Goal: Information Seeking & Learning: Learn about a topic

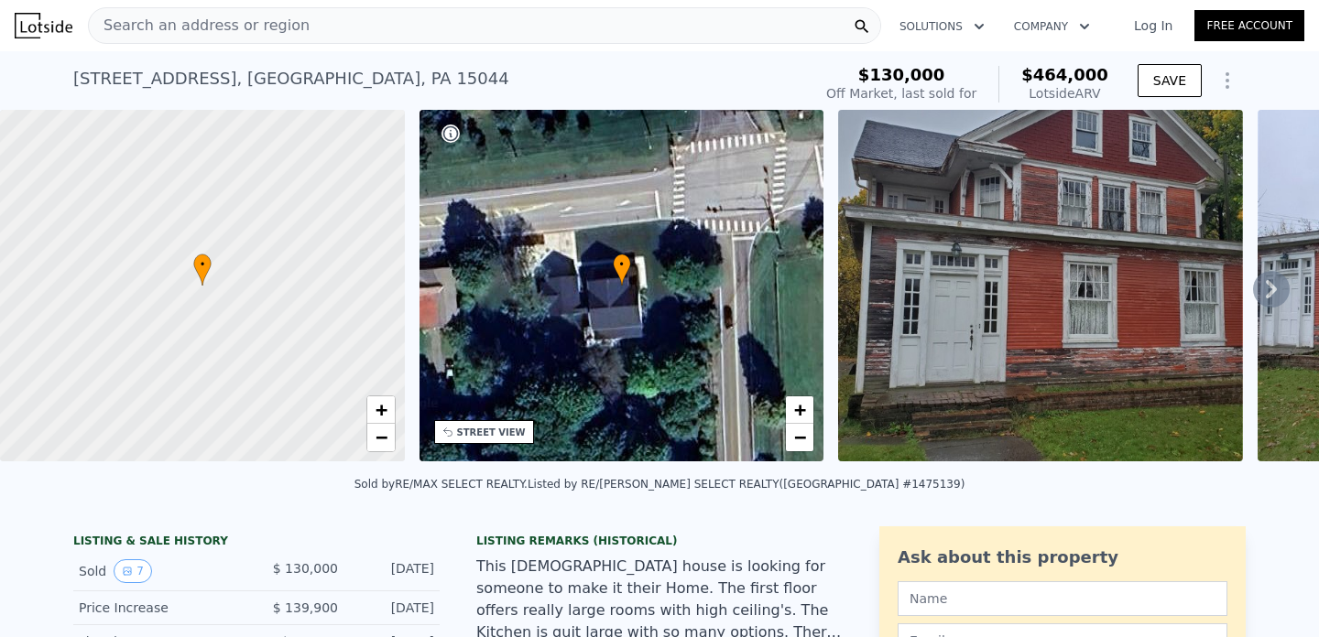
click at [1270, 287] on icon at bounding box center [1271, 289] width 37 height 37
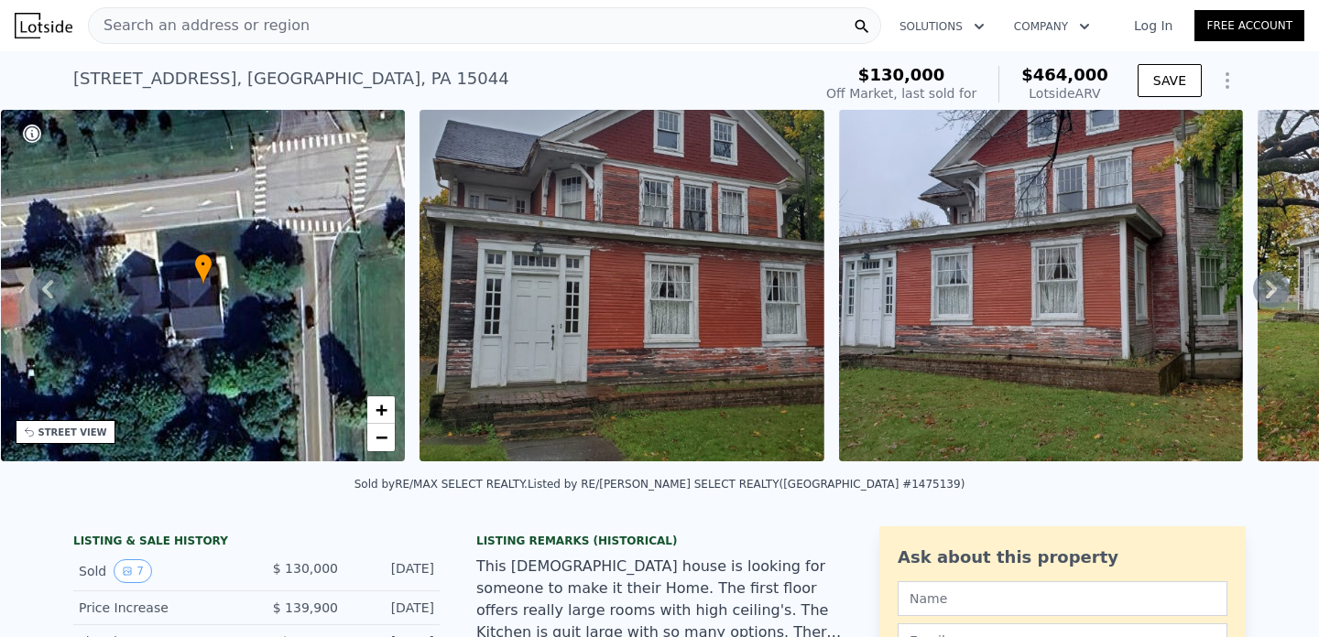
click at [1270, 287] on icon at bounding box center [1271, 289] width 37 height 37
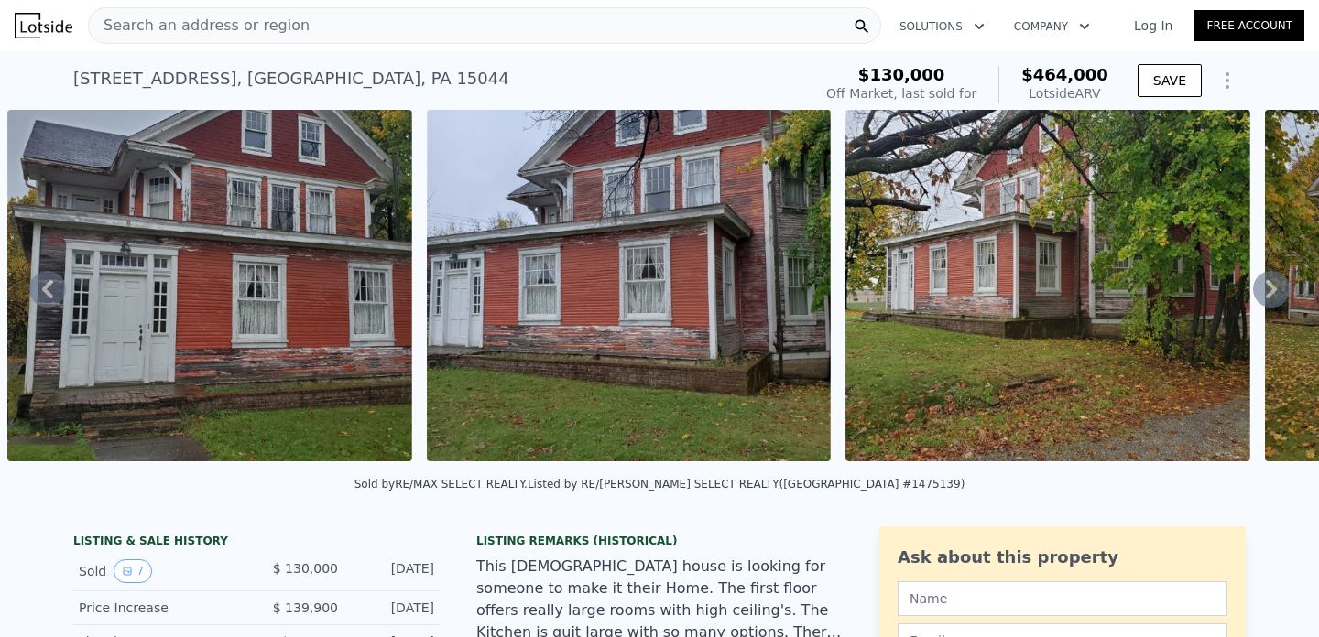
click at [1270, 287] on icon at bounding box center [1271, 289] width 37 height 37
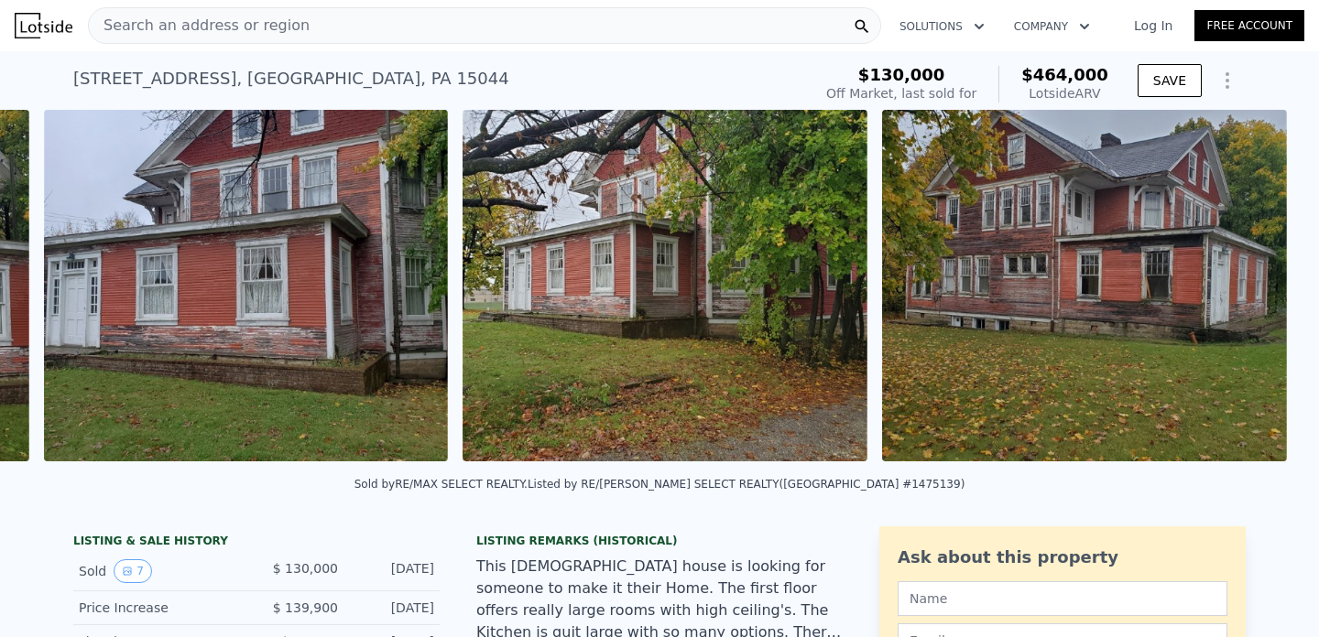
scroll to position [0, 1257]
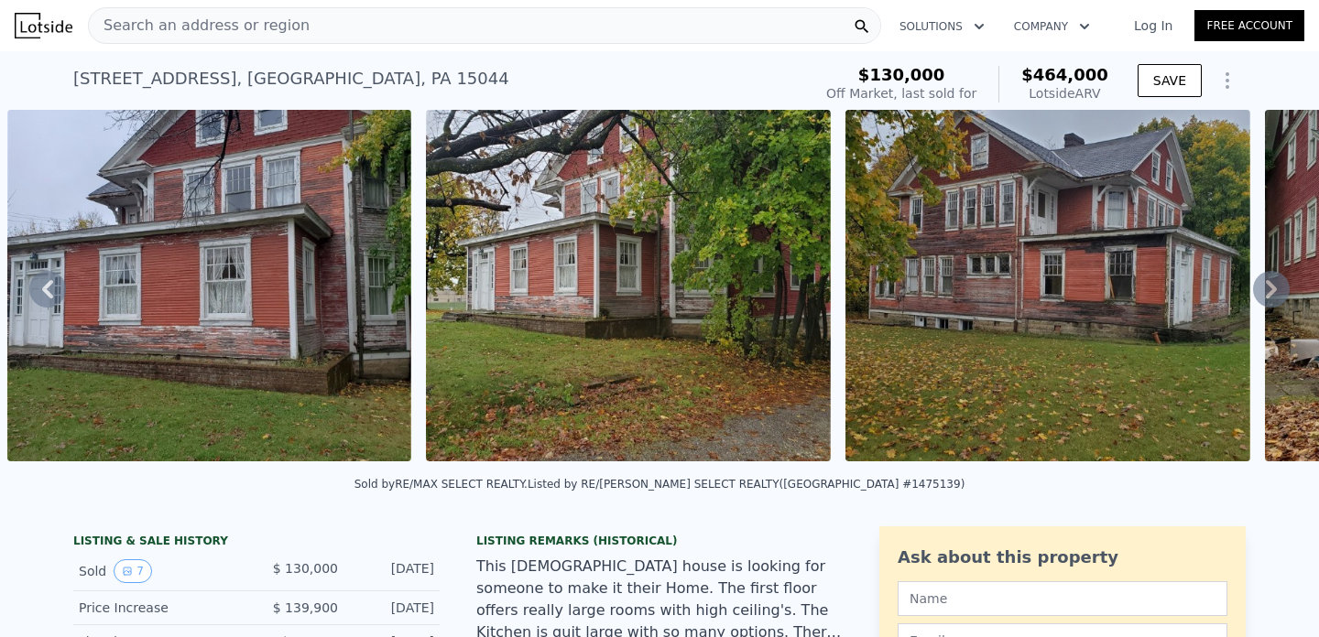
click at [1270, 287] on icon at bounding box center [1271, 289] width 37 height 37
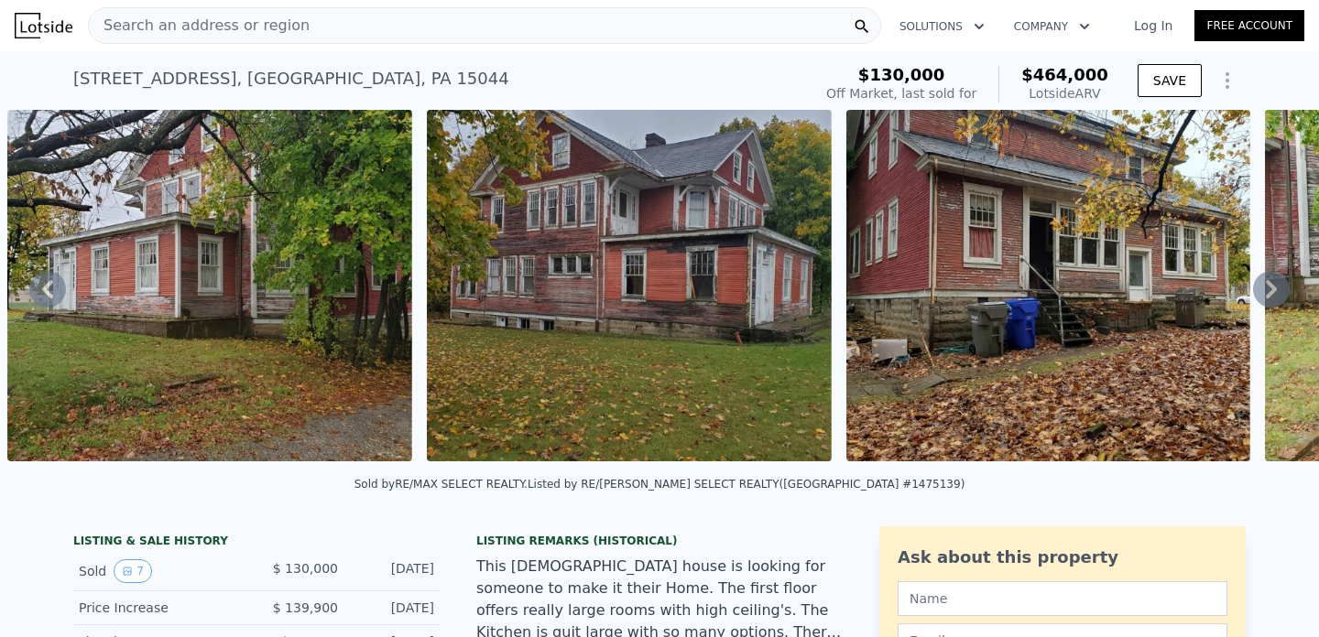
click at [1270, 287] on icon at bounding box center [1271, 289] width 37 height 37
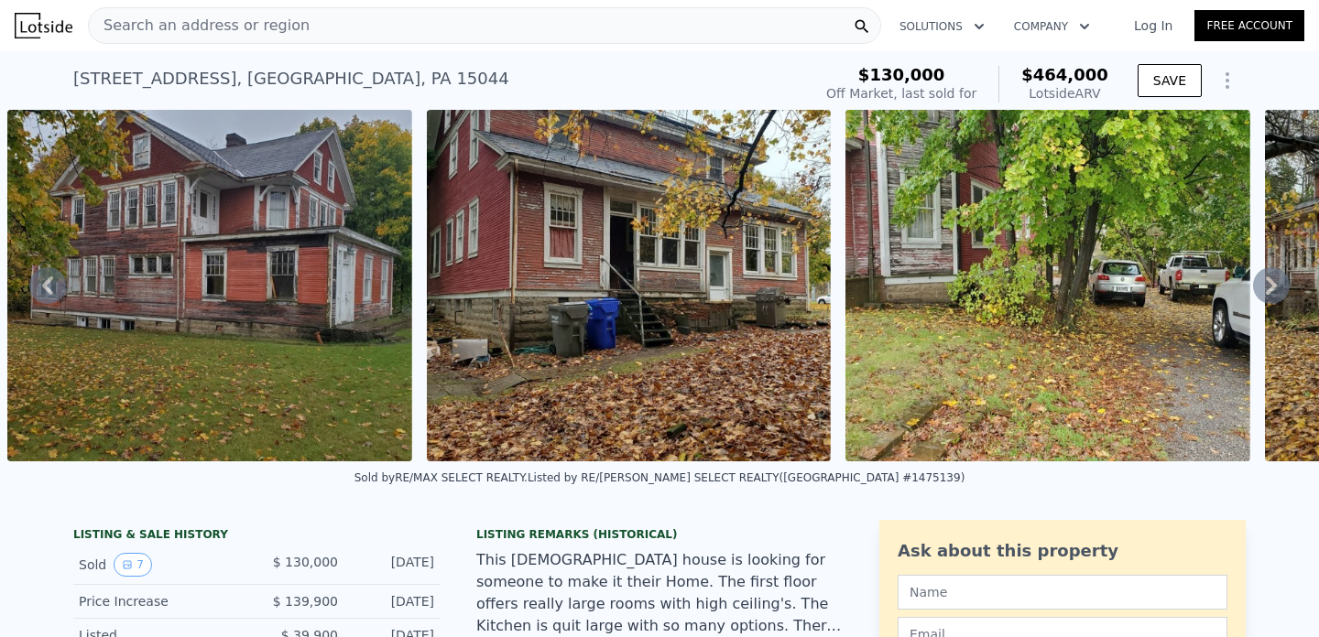
click at [1270, 287] on icon at bounding box center [1271, 285] width 37 height 37
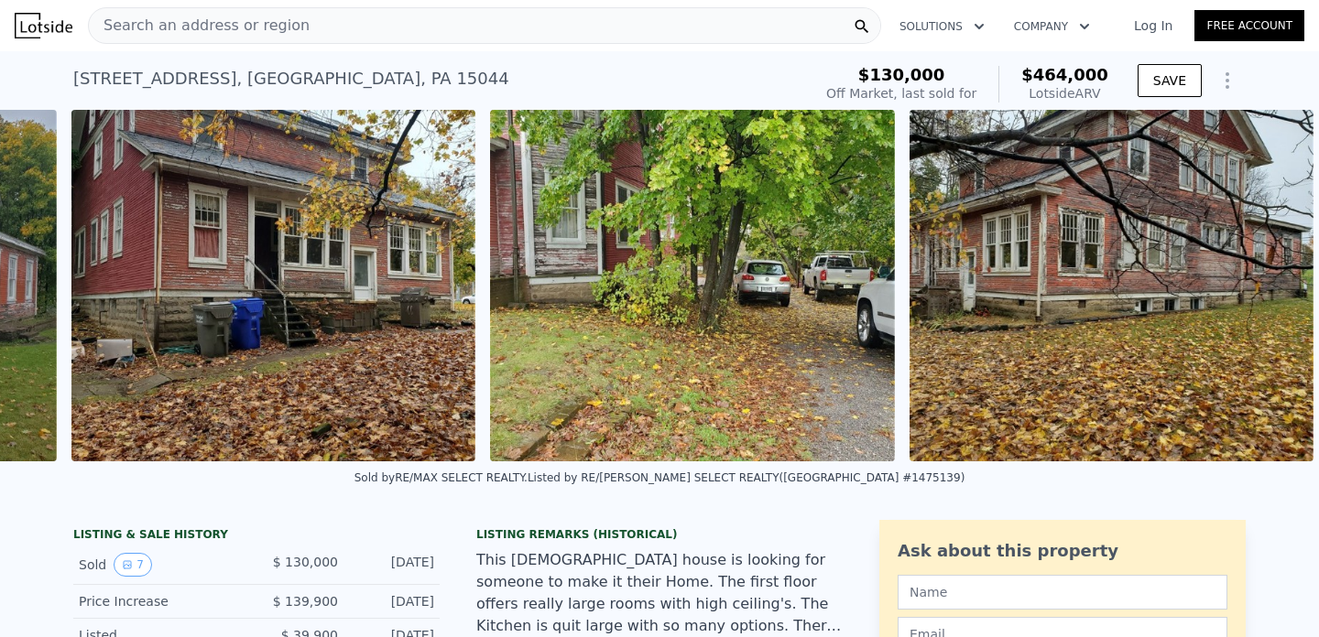
scroll to position [0, 2452]
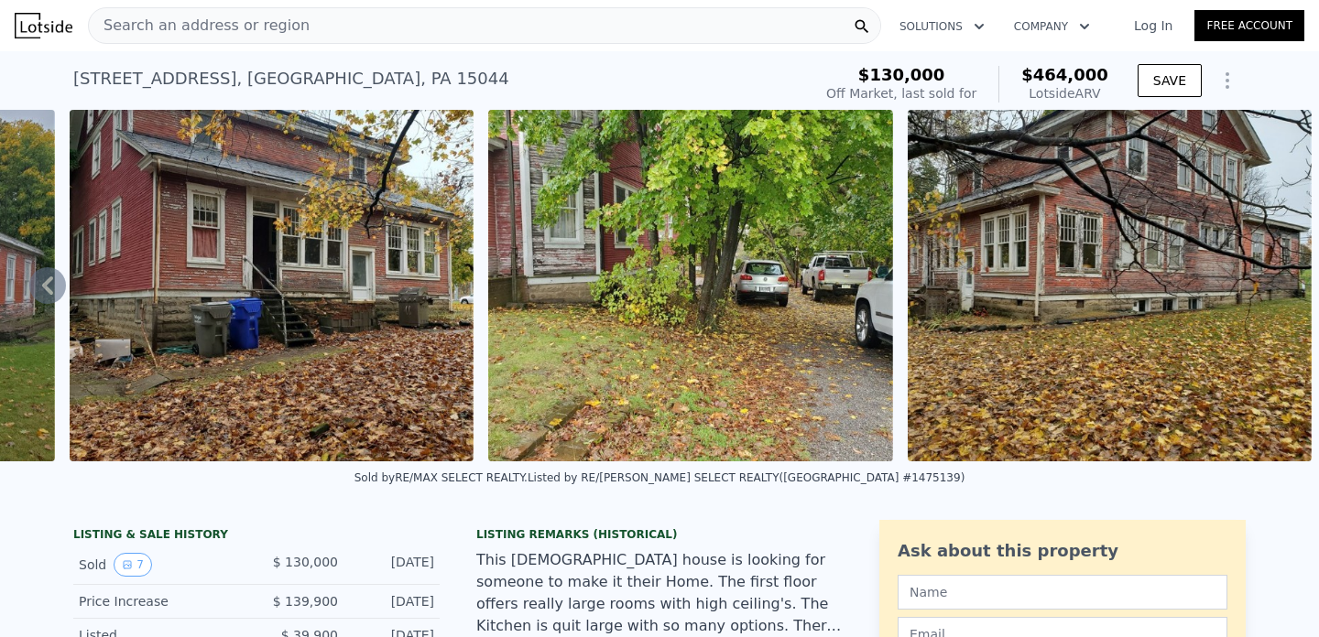
click at [1270, 287] on img at bounding box center [1110, 286] width 405 height 352
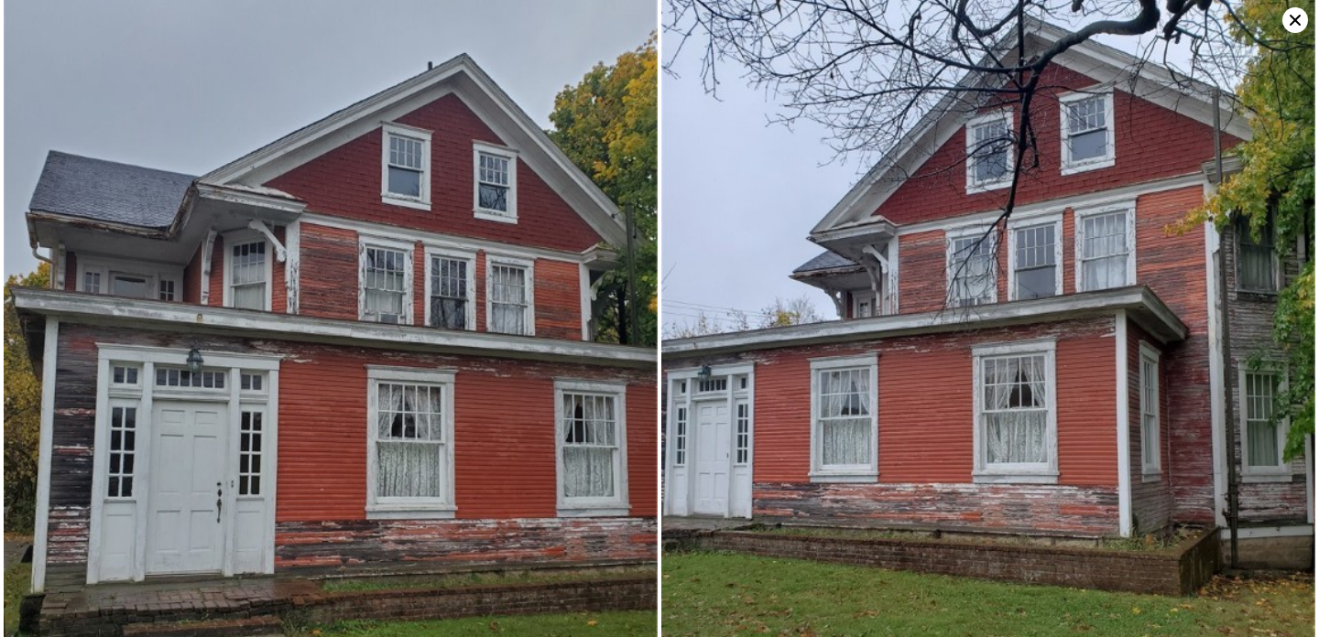
scroll to position [0, 0]
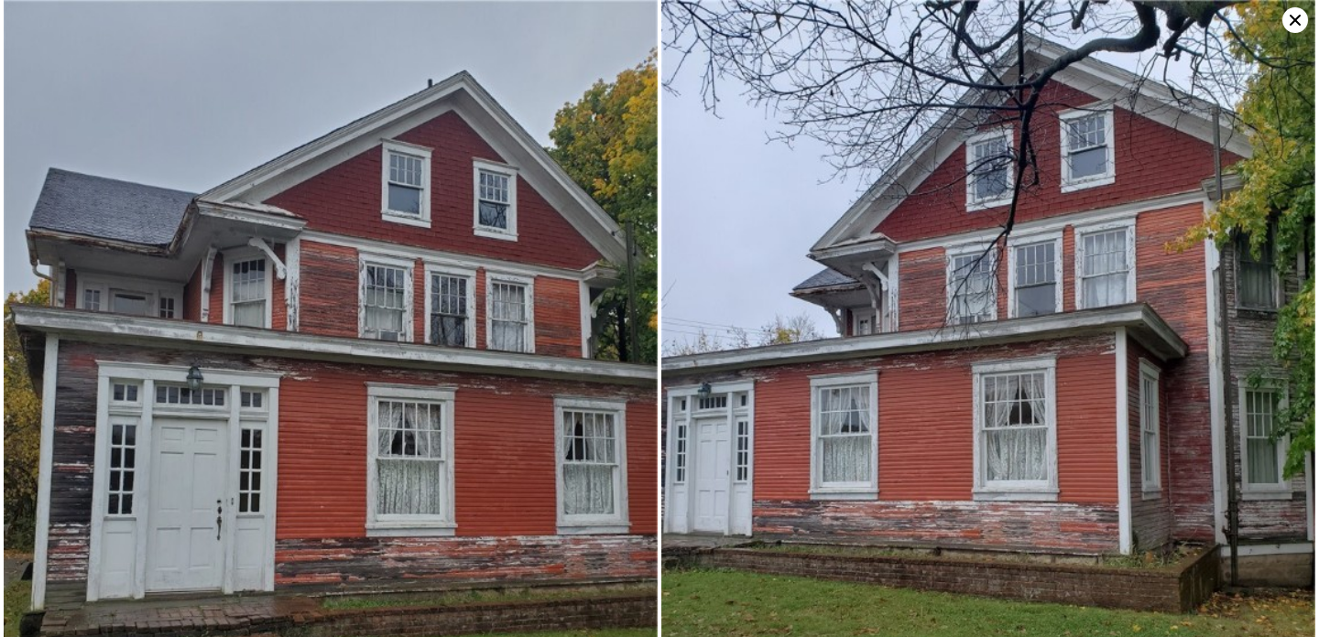
click at [1296, 19] on icon at bounding box center [1294, 20] width 11 height 11
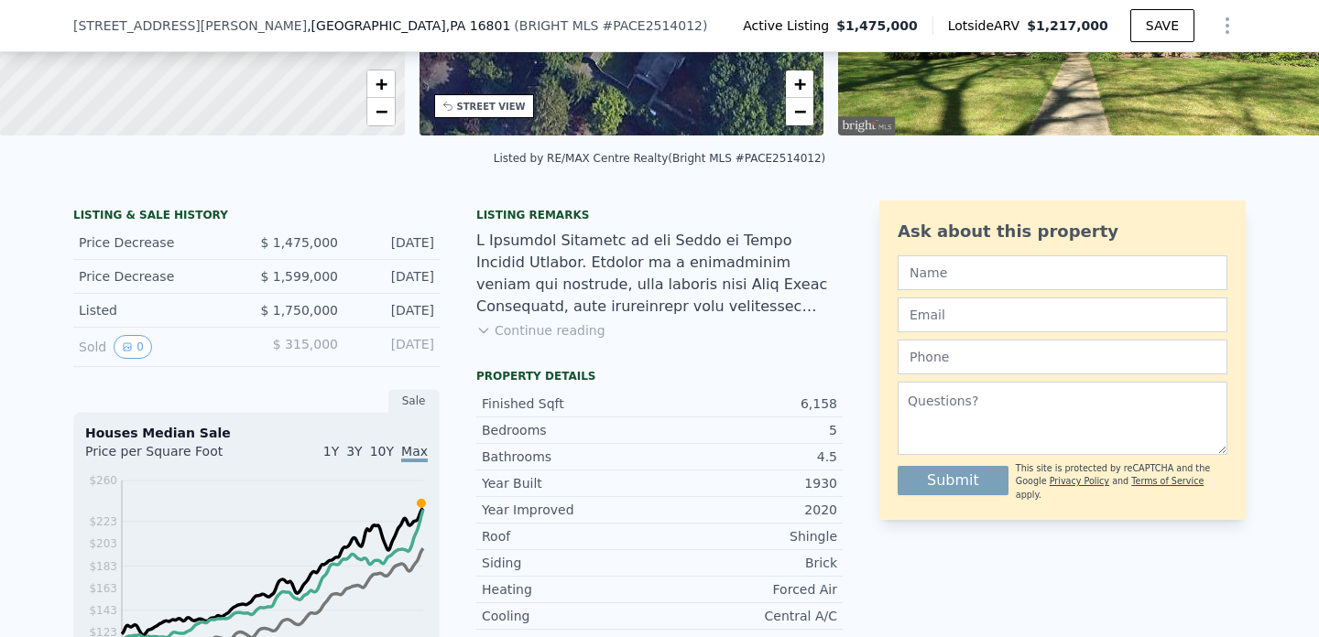
scroll to position [331, 0]
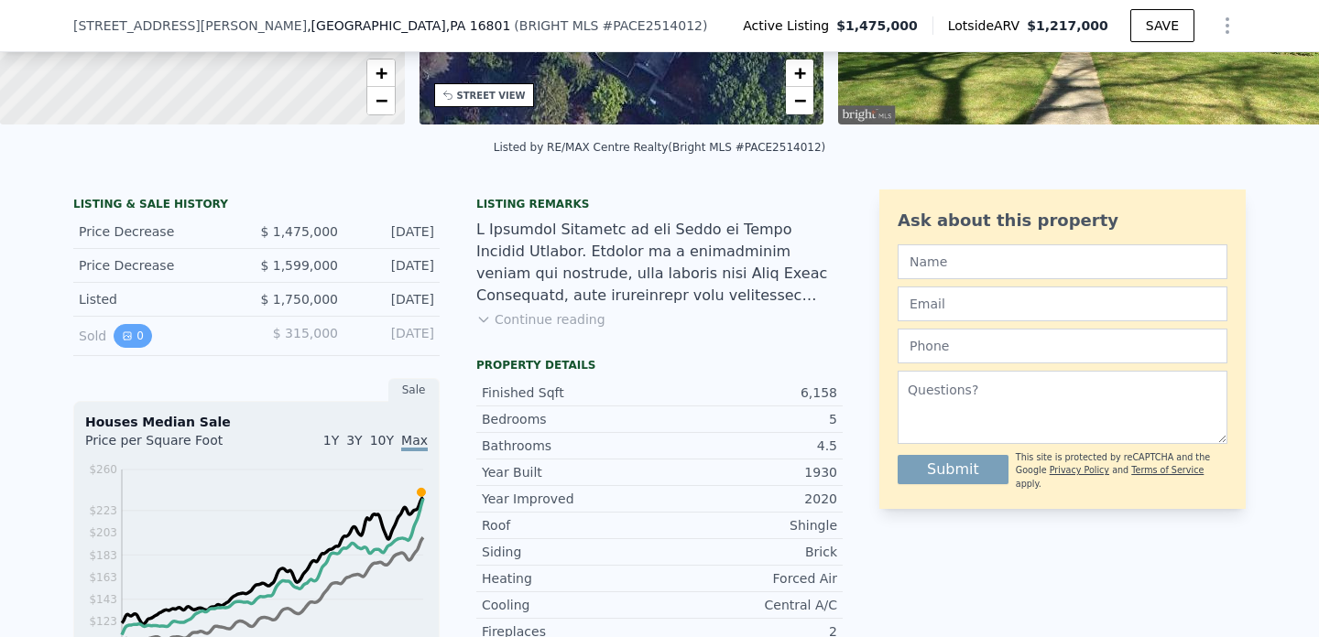
click at [138, 338] on button "0" at bounding box center [133, 336] width 38 height 24
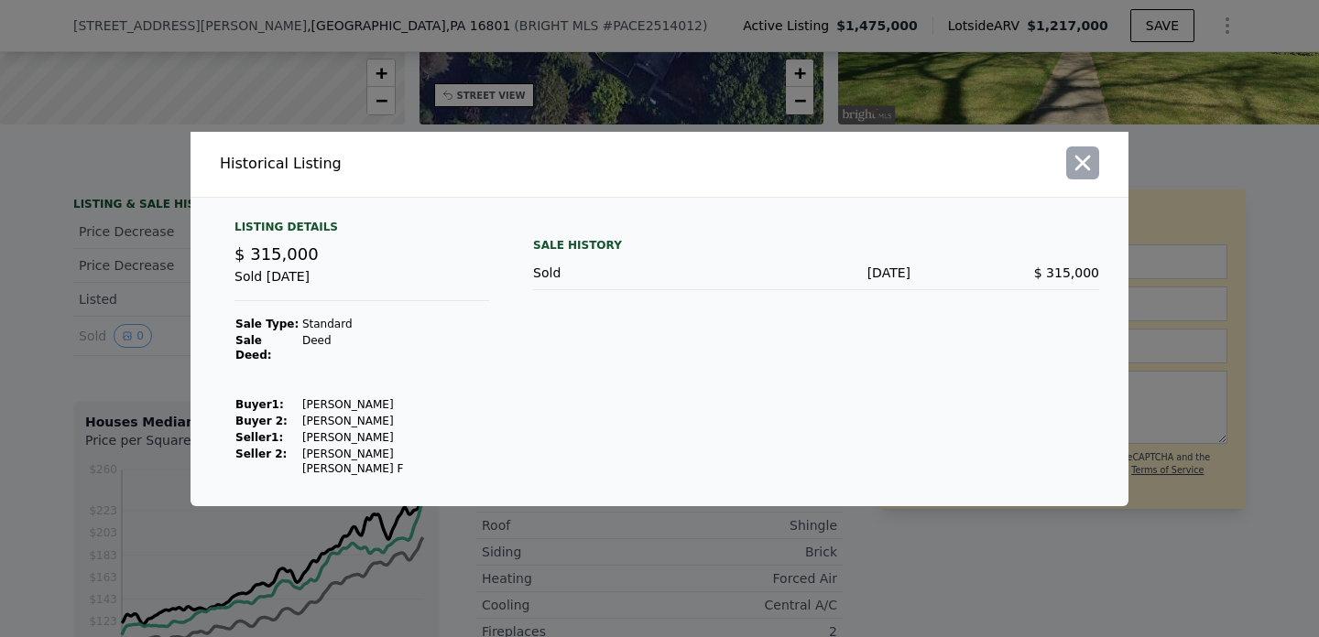
click at [1081, 170] on icon "button" at bounding box center [1083, 163] width 16 height 16
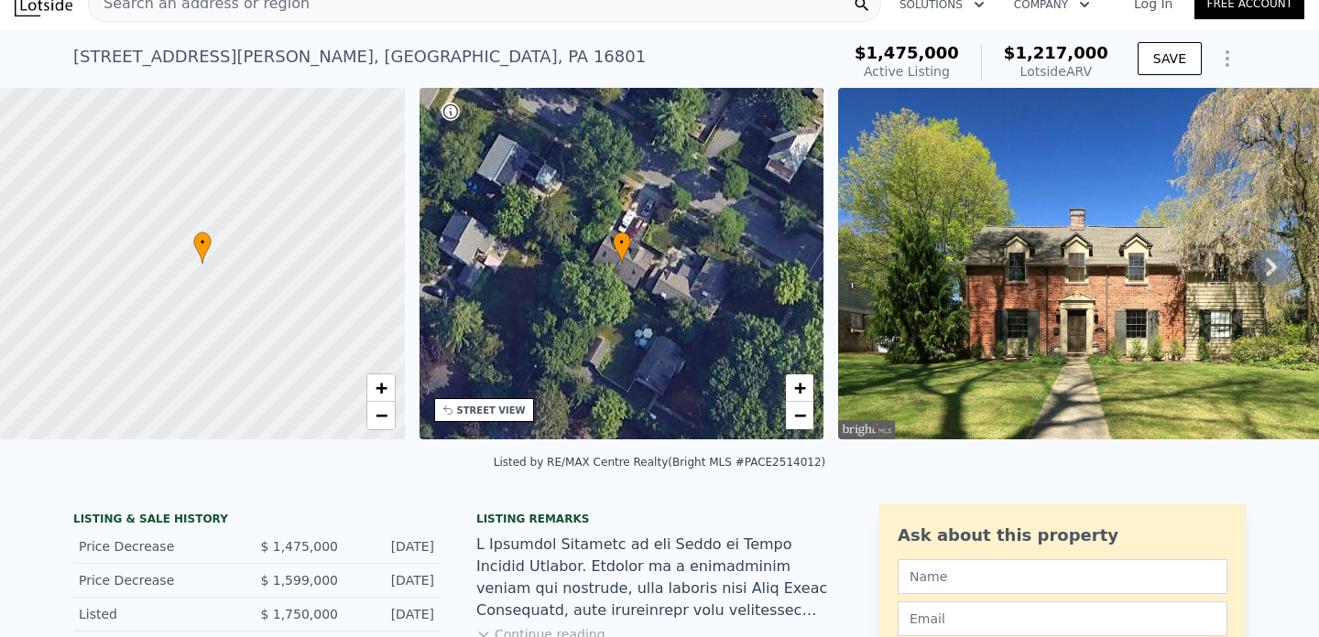
scroll to position [0, 0]
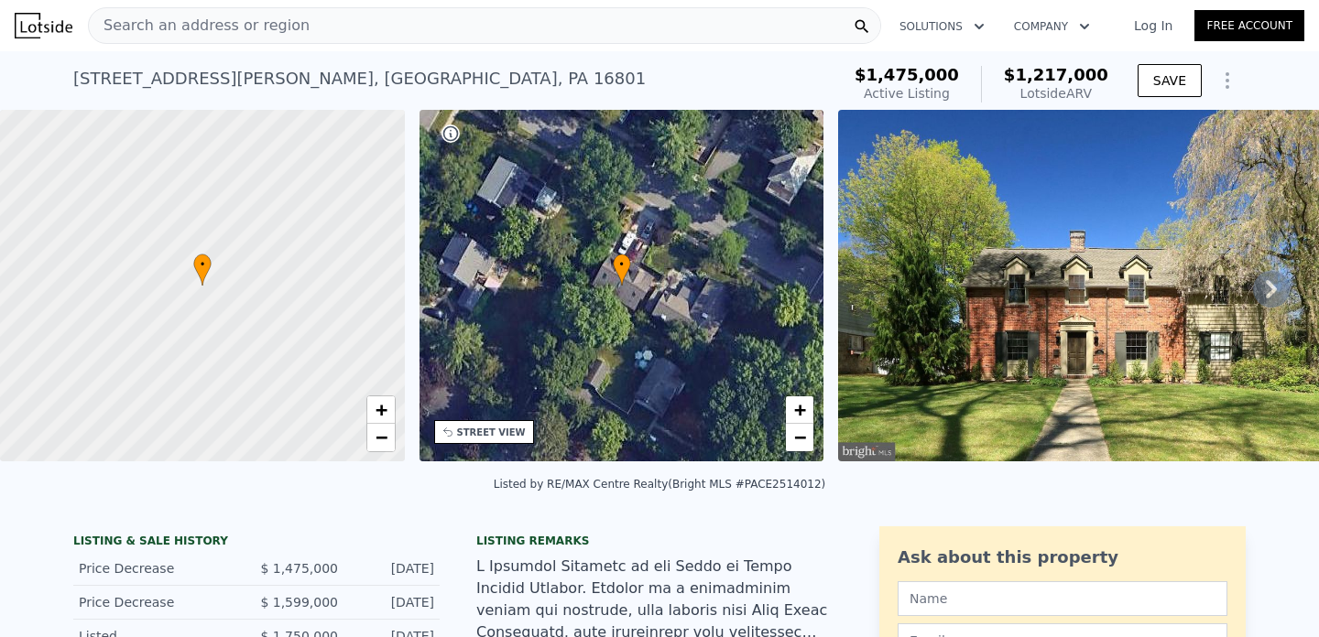
click at [1271, 286] on icon at bounding box center [1271, 289] width 11 height 18
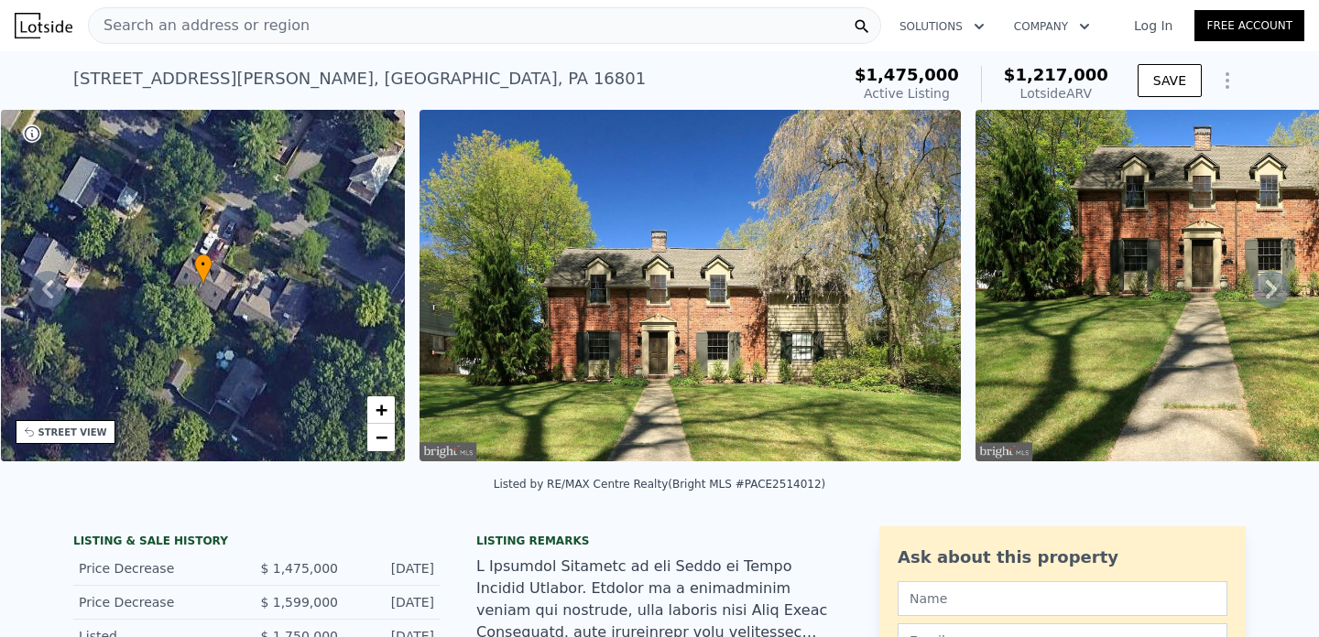
click at [1271, 286] on div "• + − • + − STREET VIEW Loading... SATELLITE VIEW" at bounding box center [659, 289] width 1319 height 358
click at [1271, 286] on icon at bounding box center [1271, 289] width 11 height 18
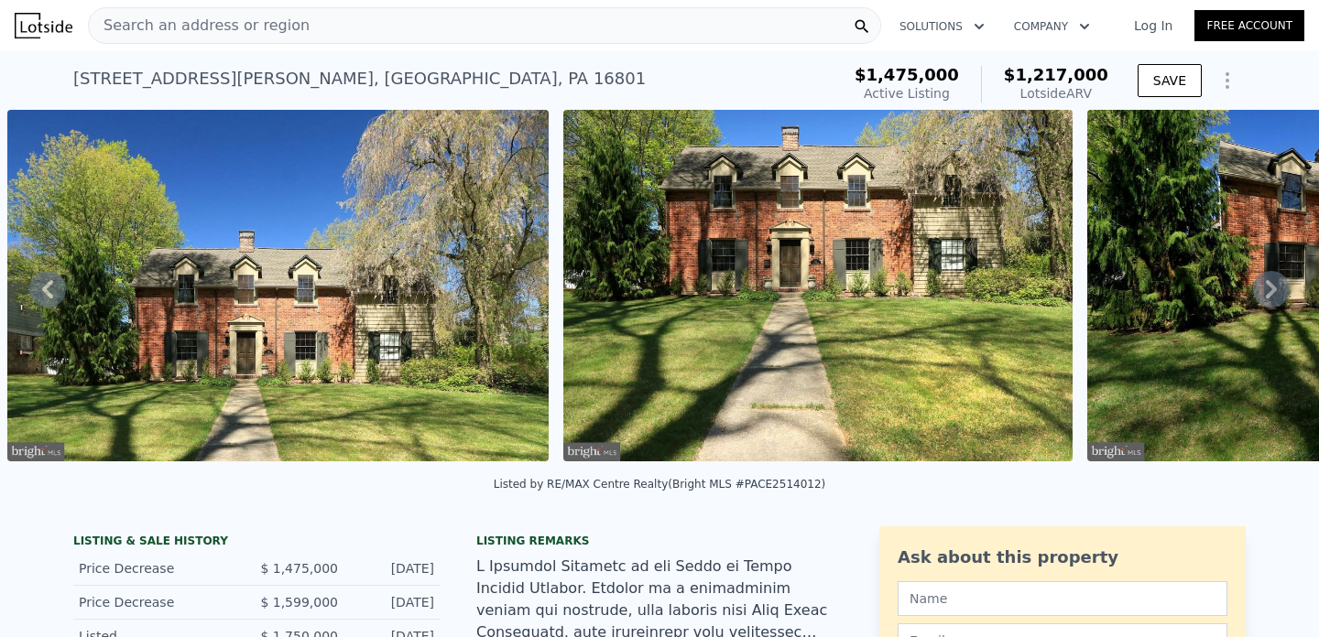
click at [1271, 286] on icon at bounding box center [1271, 289] width 11 height 18
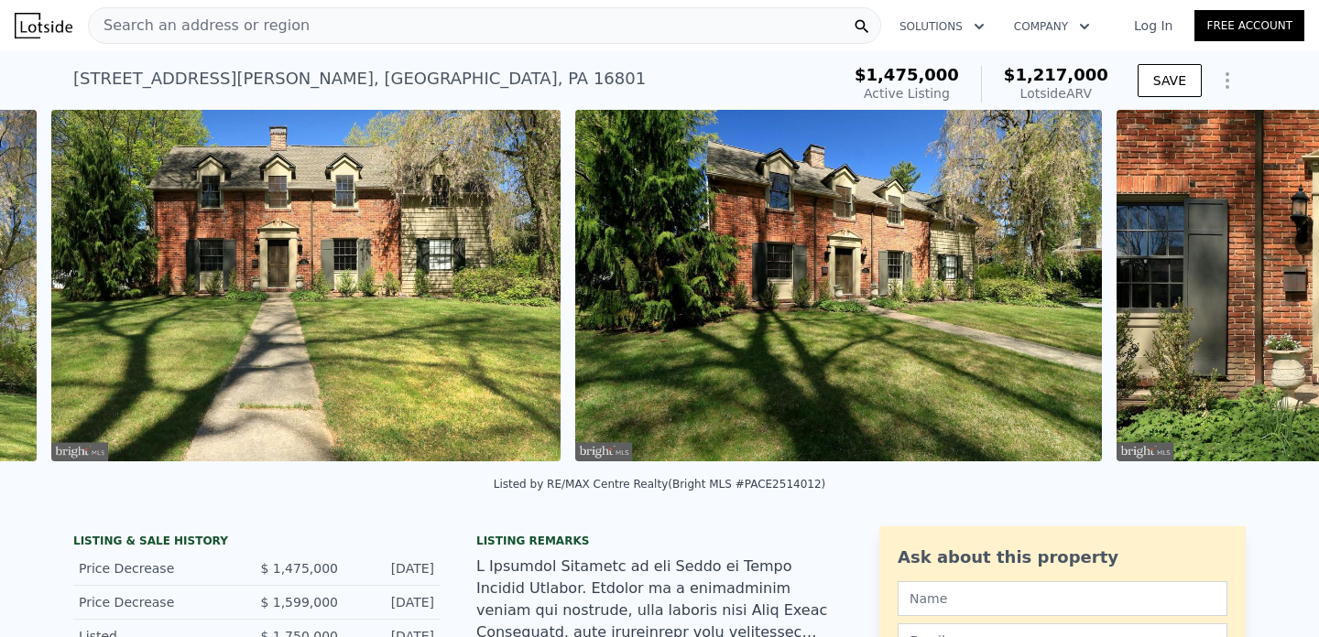
scroll to position [0, 1393]
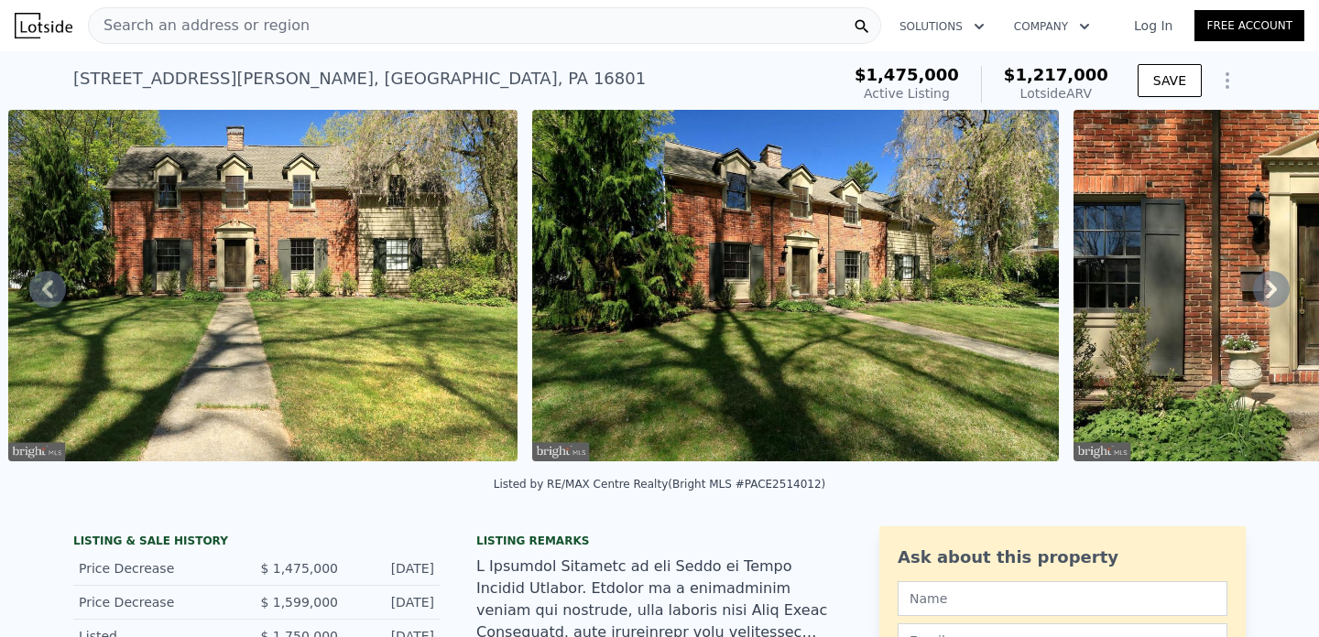
click at [1271, 286] on icon at bounding box center [1271, 289] width 11 height 18
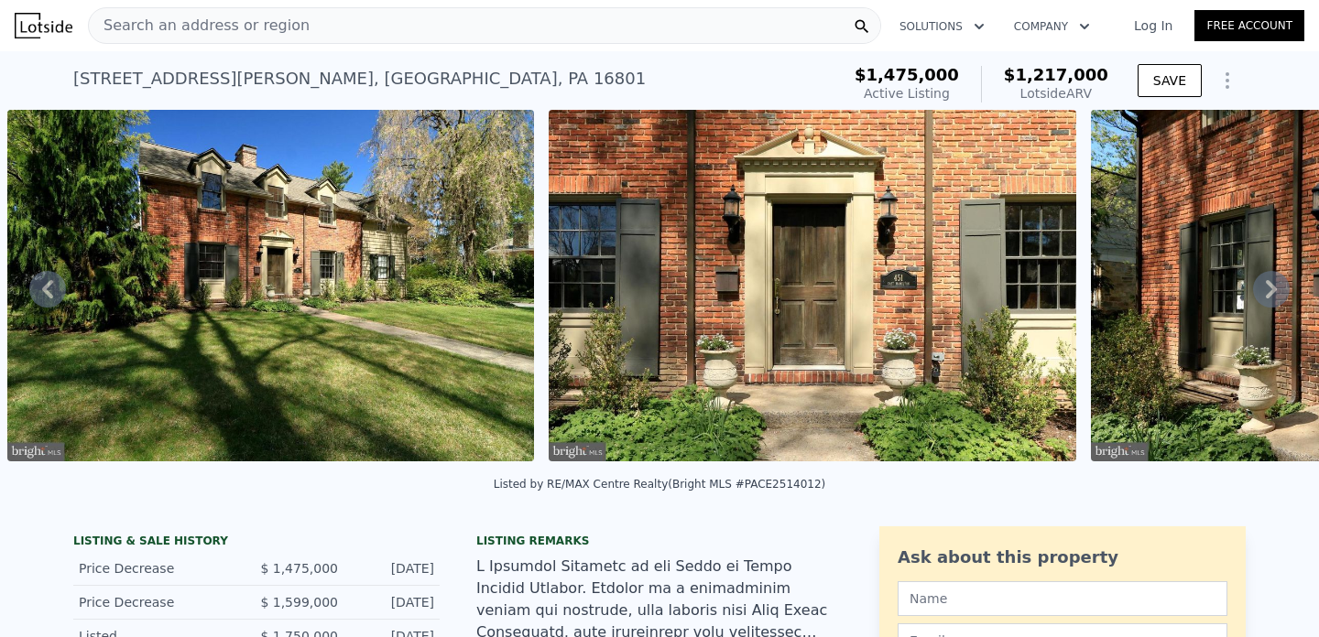
click at [1271, 286] on icon at bounding box center [1271, 289] width 11 height 18
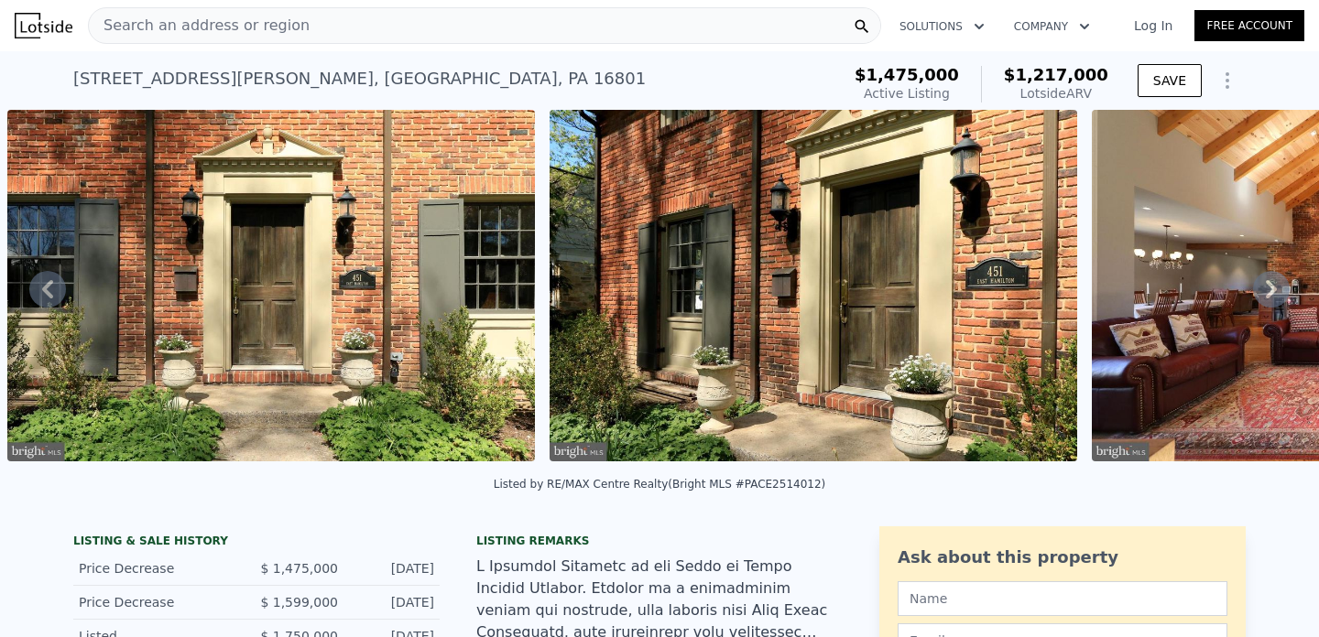
click at [1271, 286] on icon at bounding box center [1271, 289] width 11 height 18
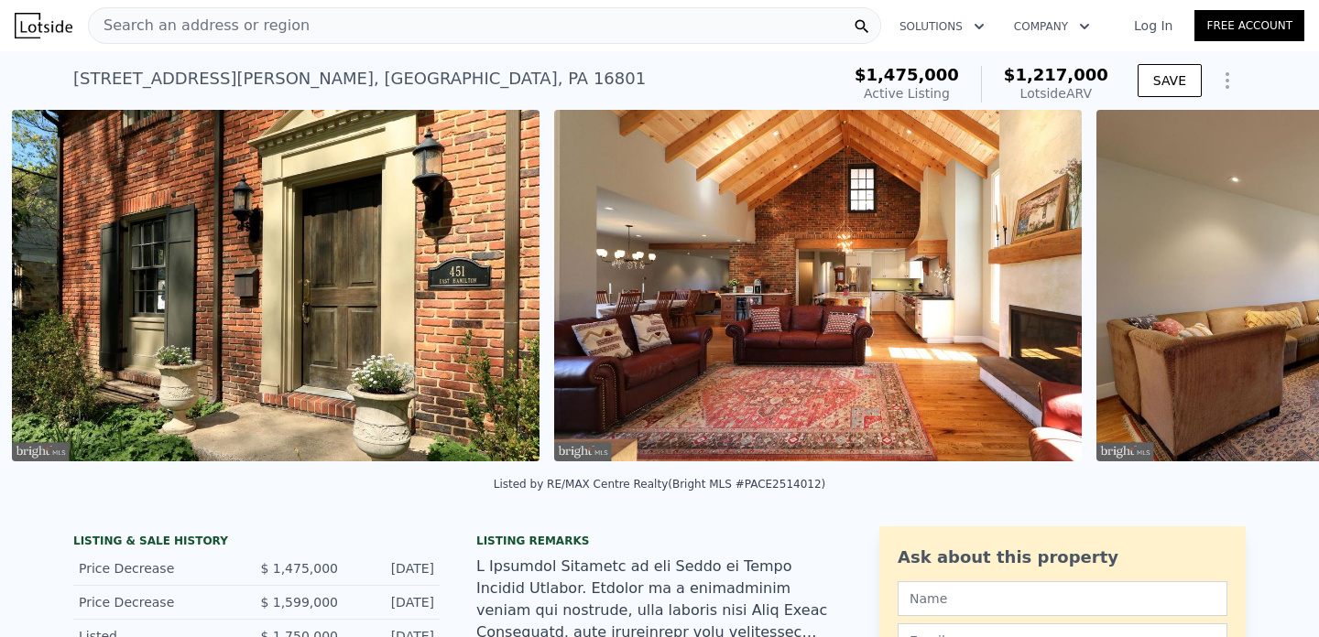
scroll to position [0, 3001]
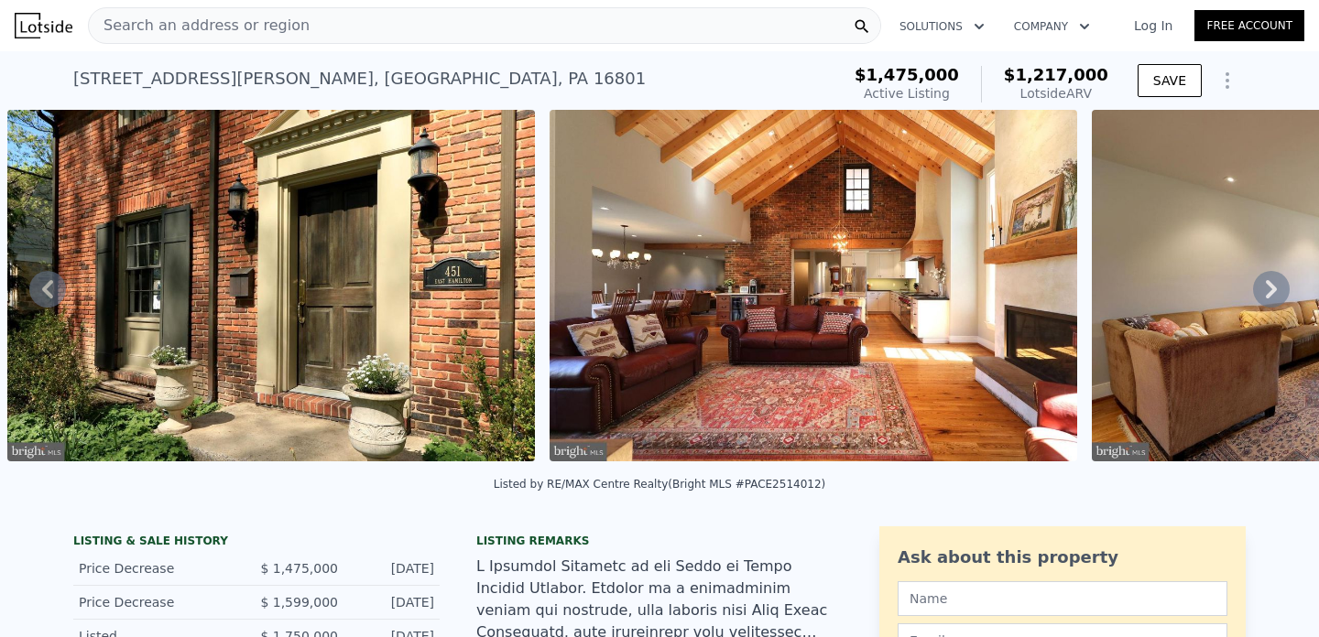
click at [1271, 286] on icon at bounding box center [1271, 289] width 11 height 18
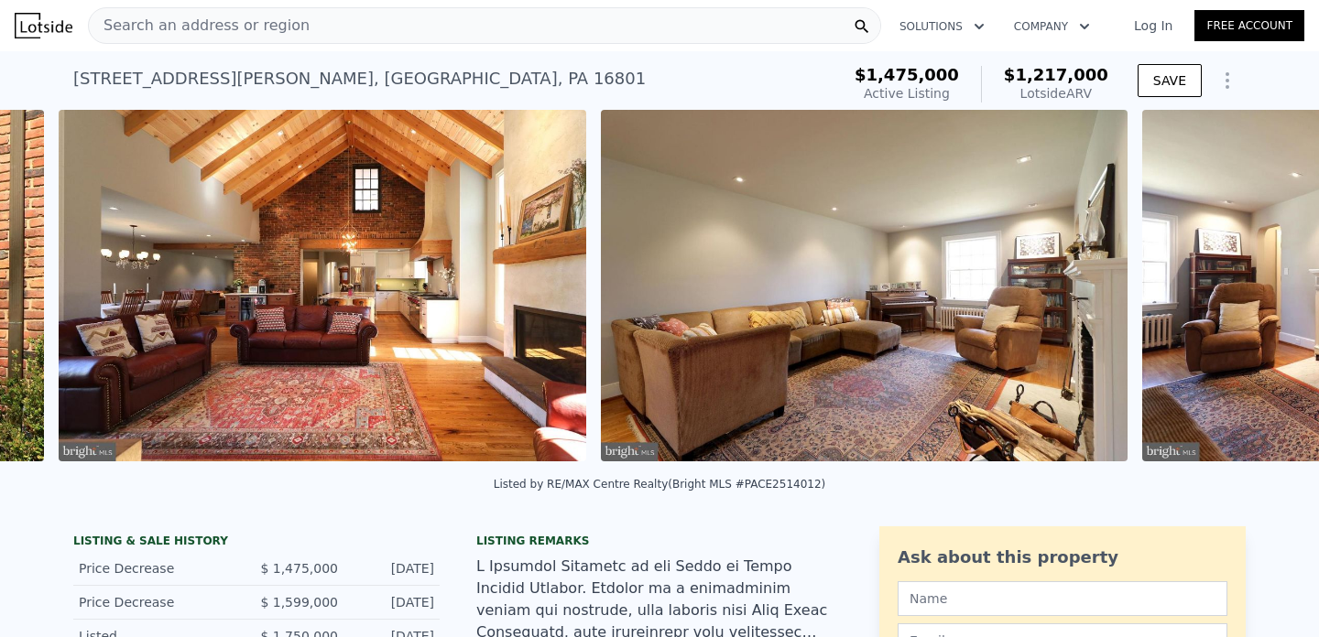
scroll to position [0, 3543]
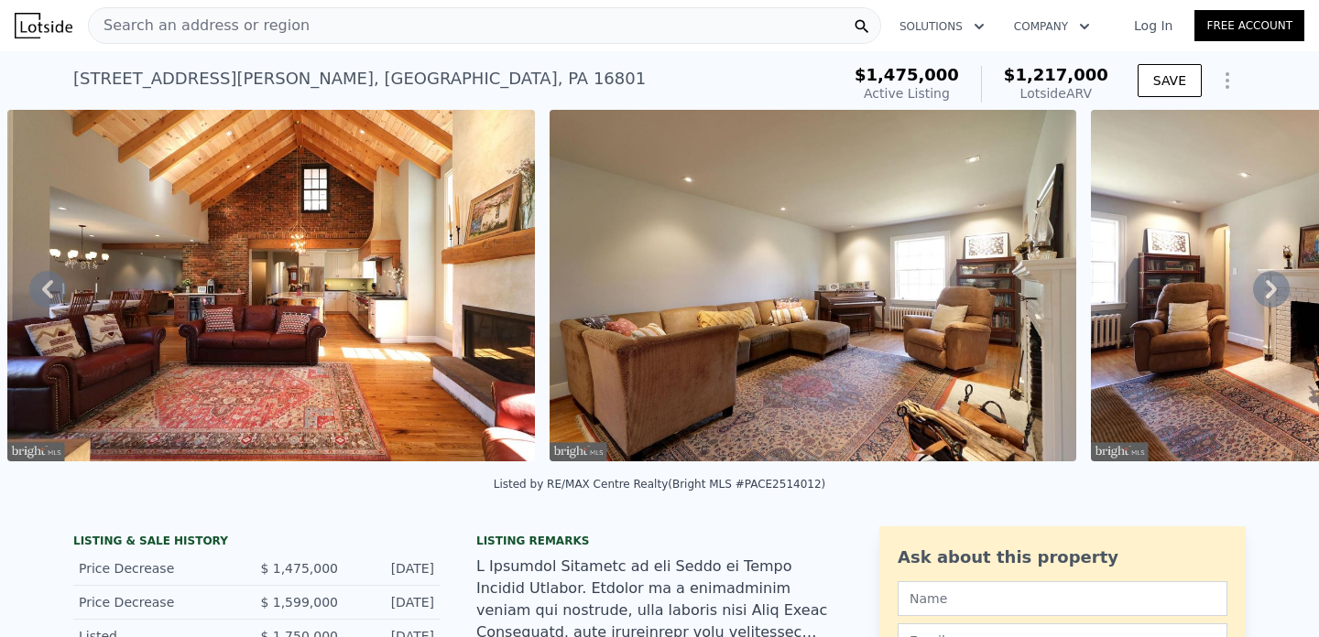
click at [1271, 286] on icon at bounding box center [1271, 289] width 11 height 18
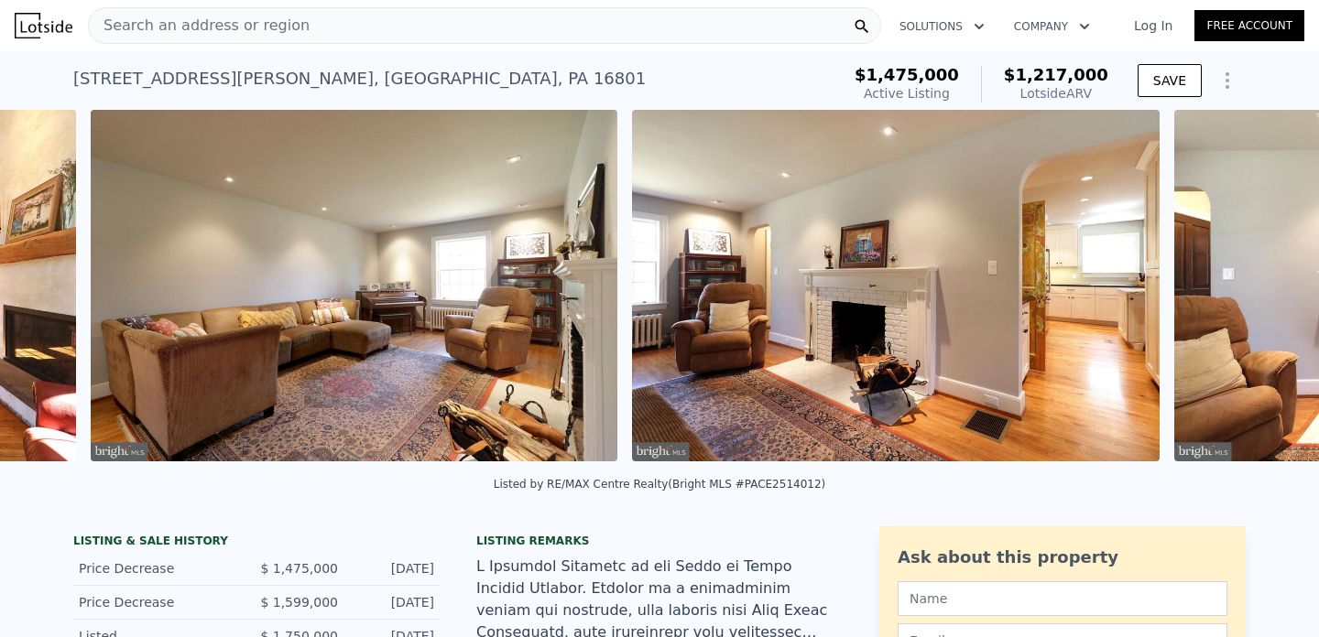
scroll to position [0, 4084]
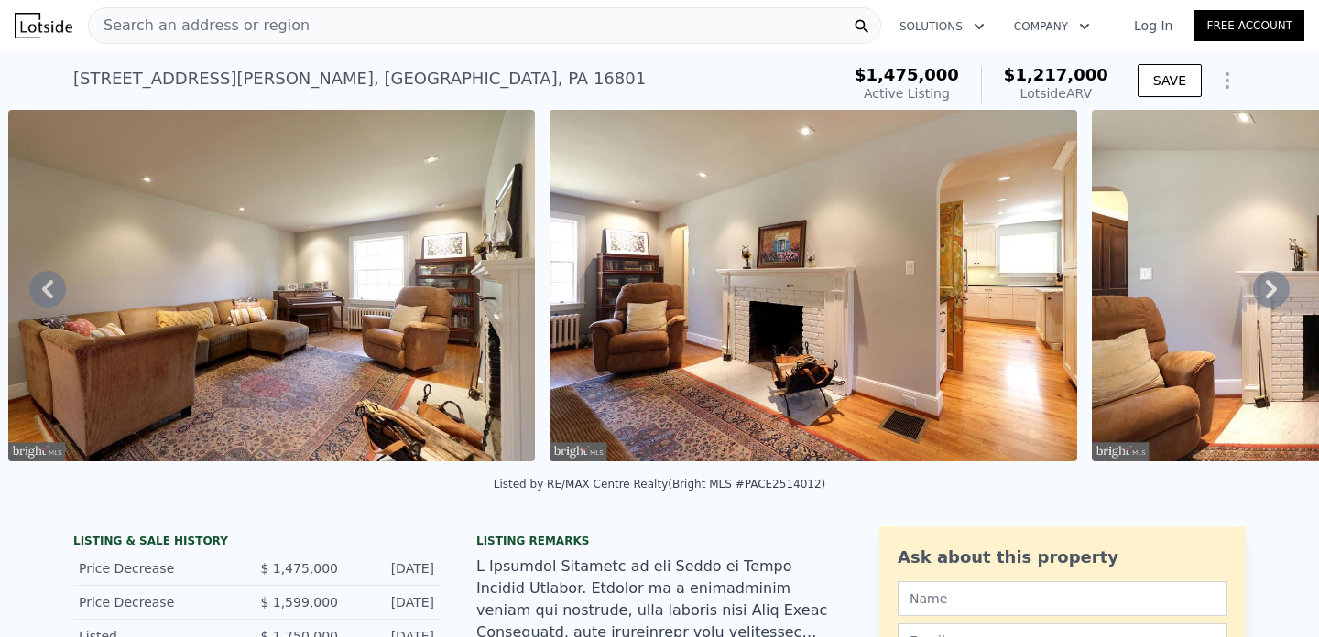
click at [1271, 286] on icon at bounding box center [1271, 289] width 11 height 18
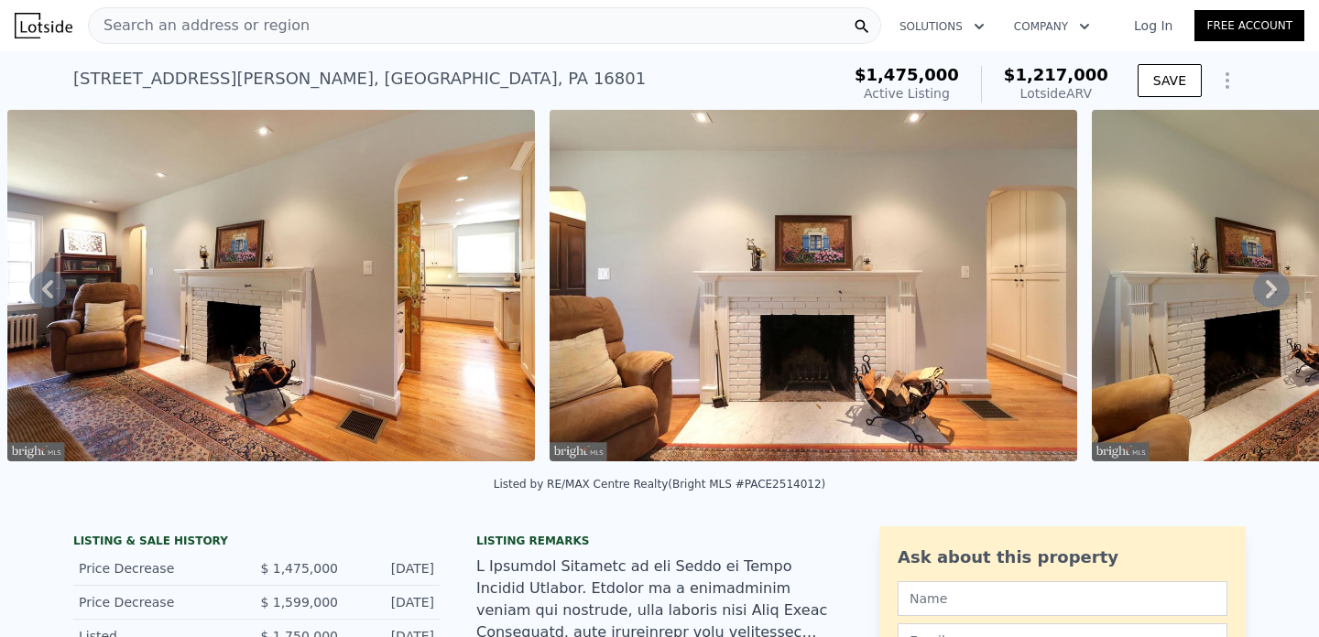
click at [1271, 286] on icon at bounding box center [1271, 289] width 11 height 18
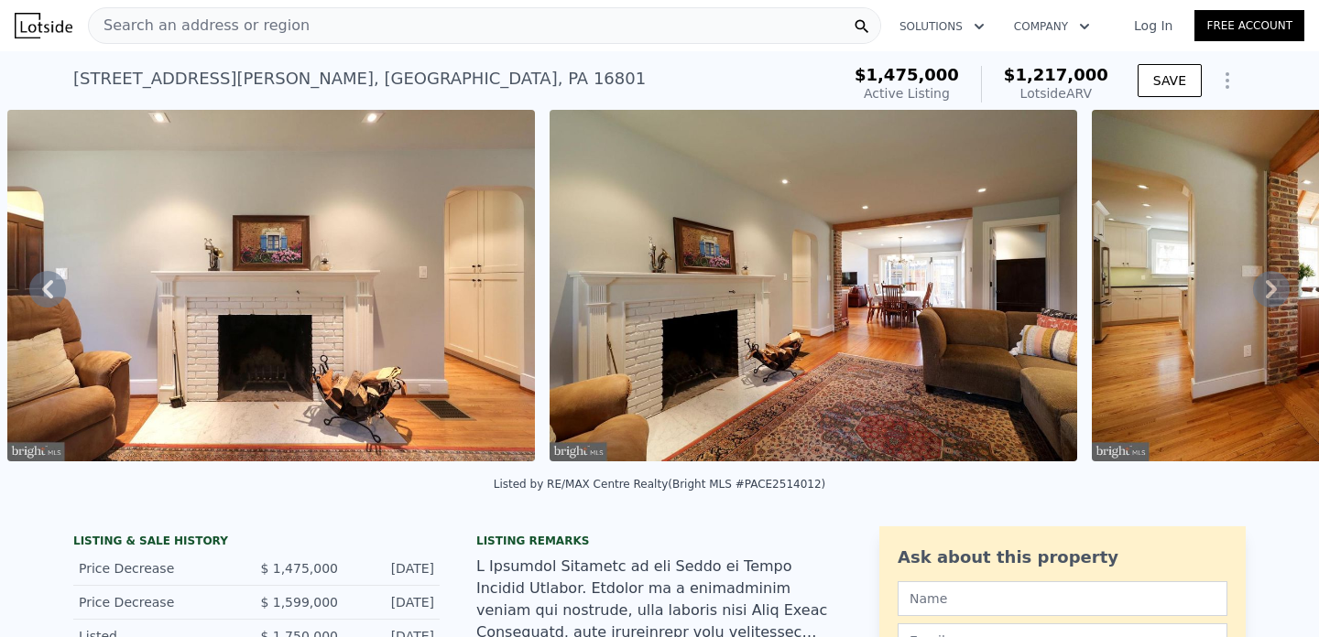
click at [1271, 286] on icon at bounding box center [1271, 289] width 11 height 18
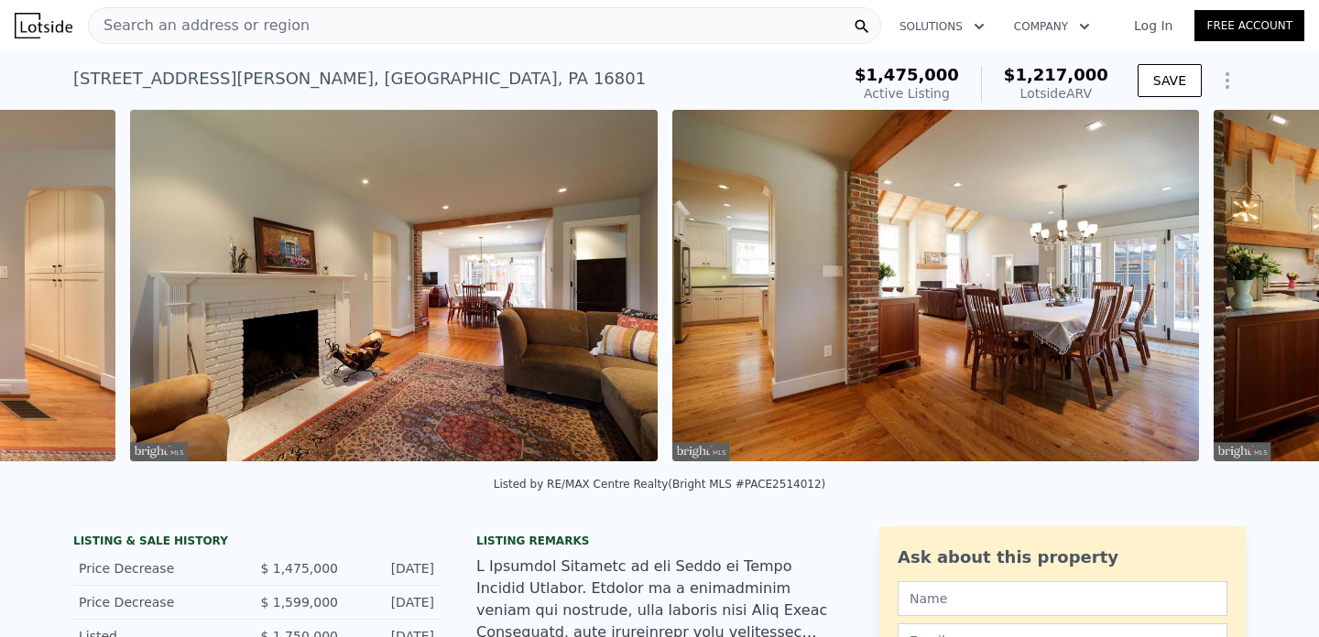
scroll to position [0, 5711]
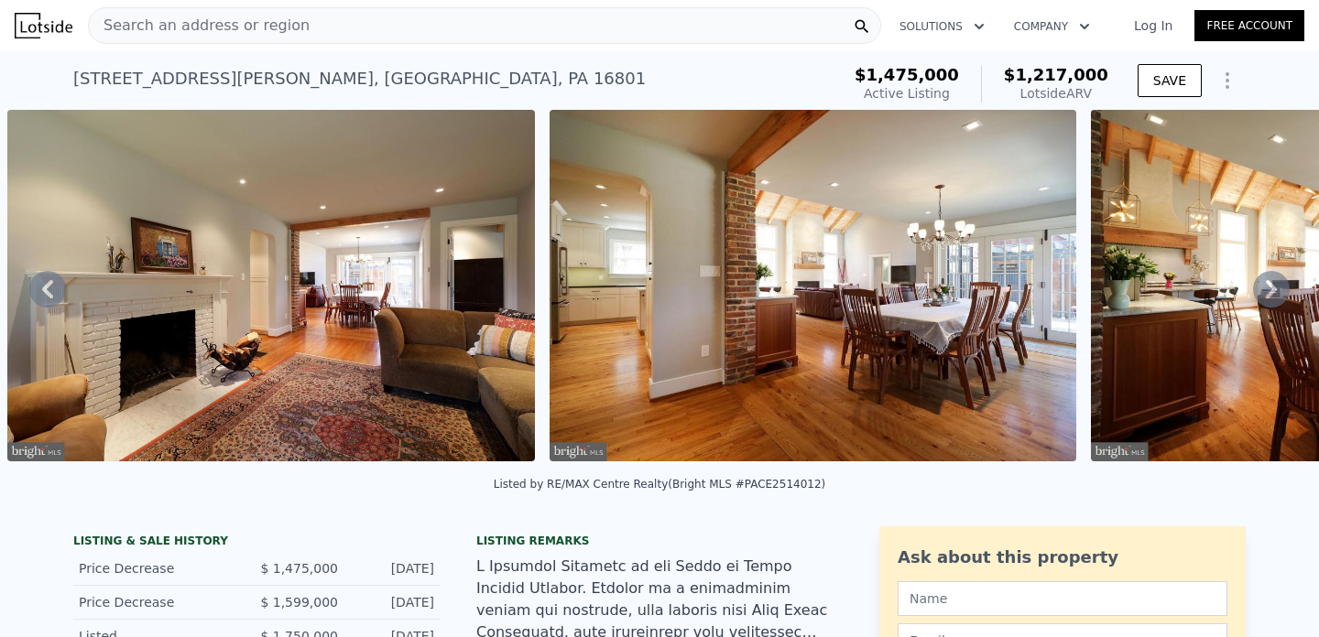
click at [1271, 286] on icon at bounding box center [1271, 289] width 11 height 18
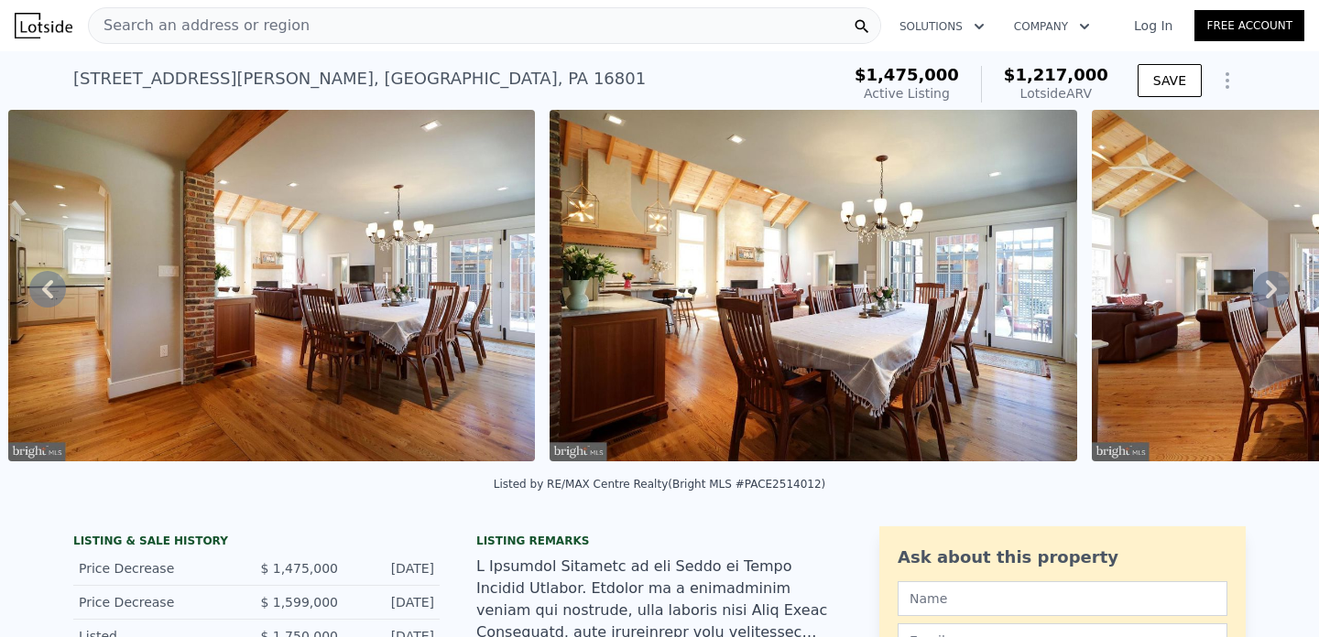
click at [1271, 286] on icon at bounding box center [1271, 289] width 11 height 18
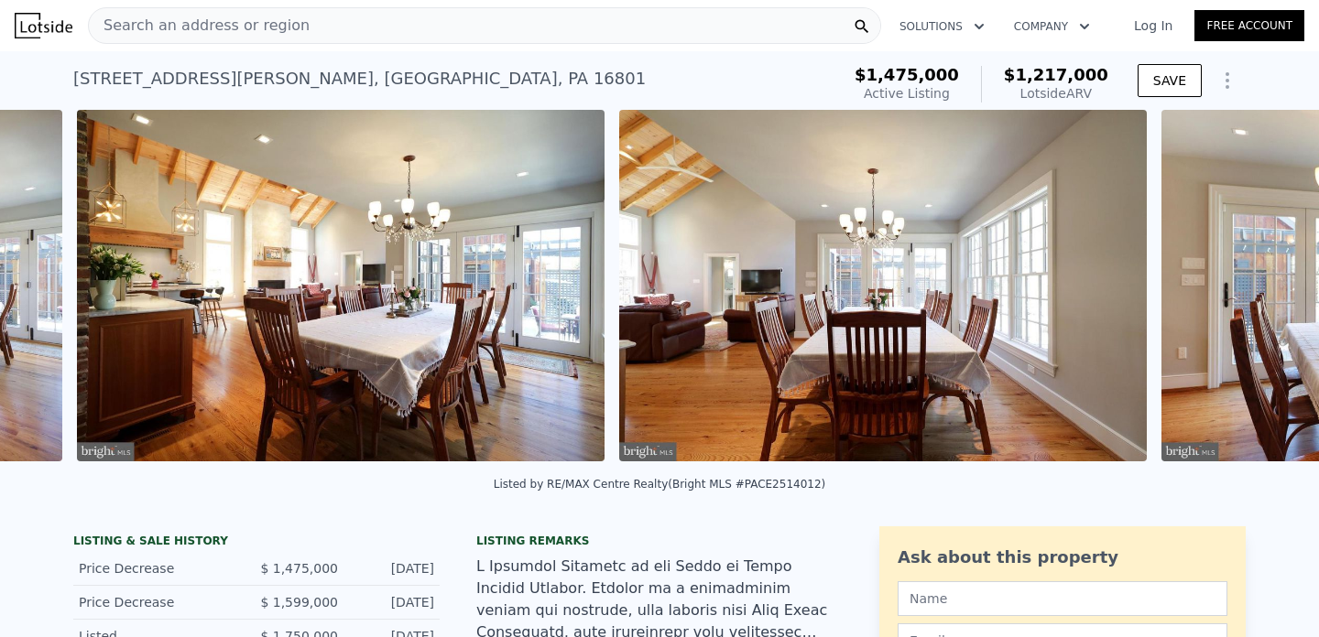
scroll to position [0, 6794]
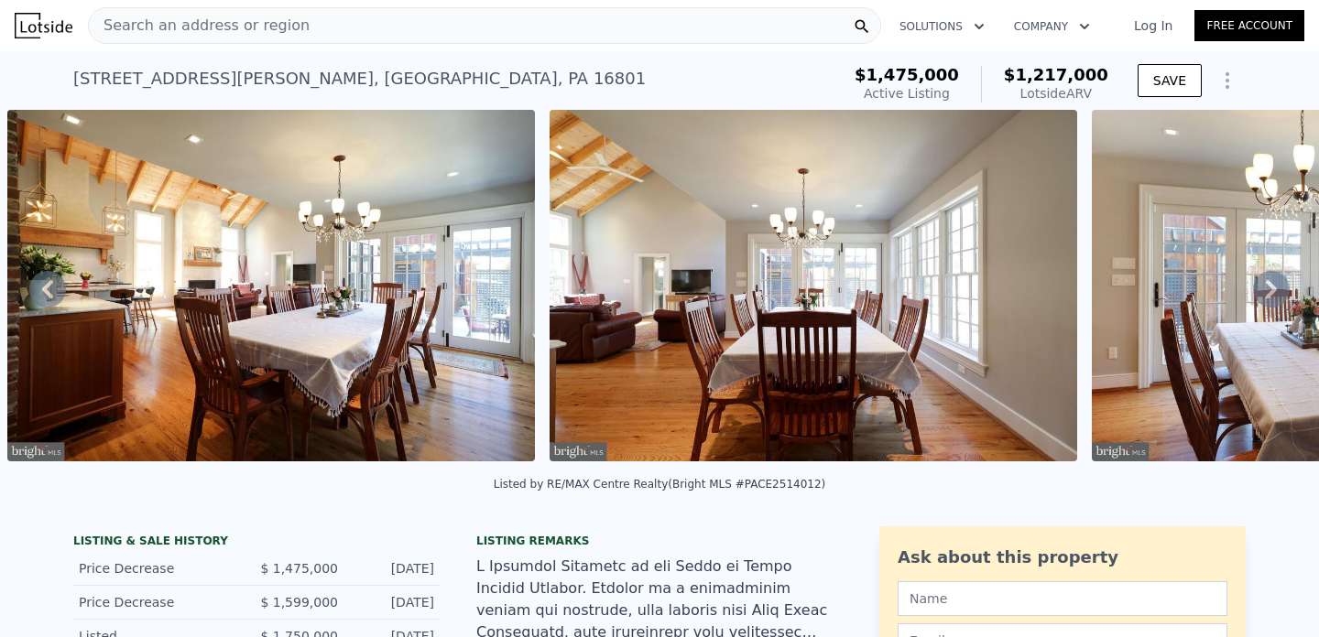
click at [1271, 286] on icon at bounding box center [1271, 289] width 11 height 18
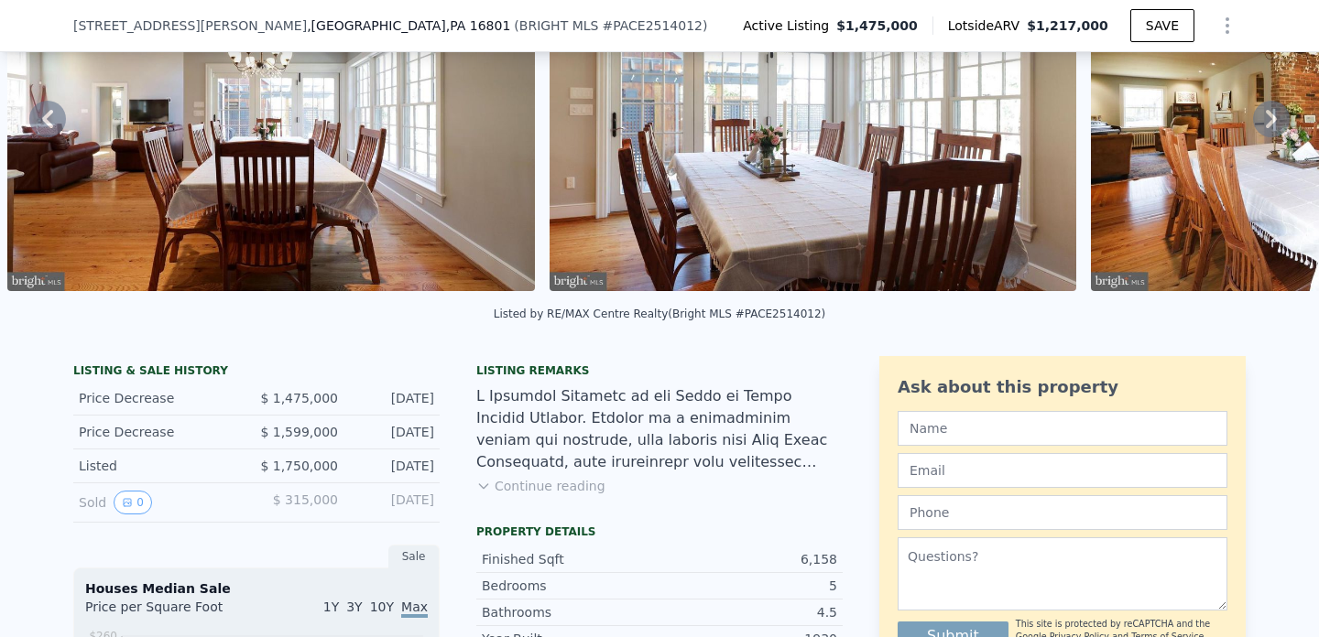
scroll to position [174, 0]
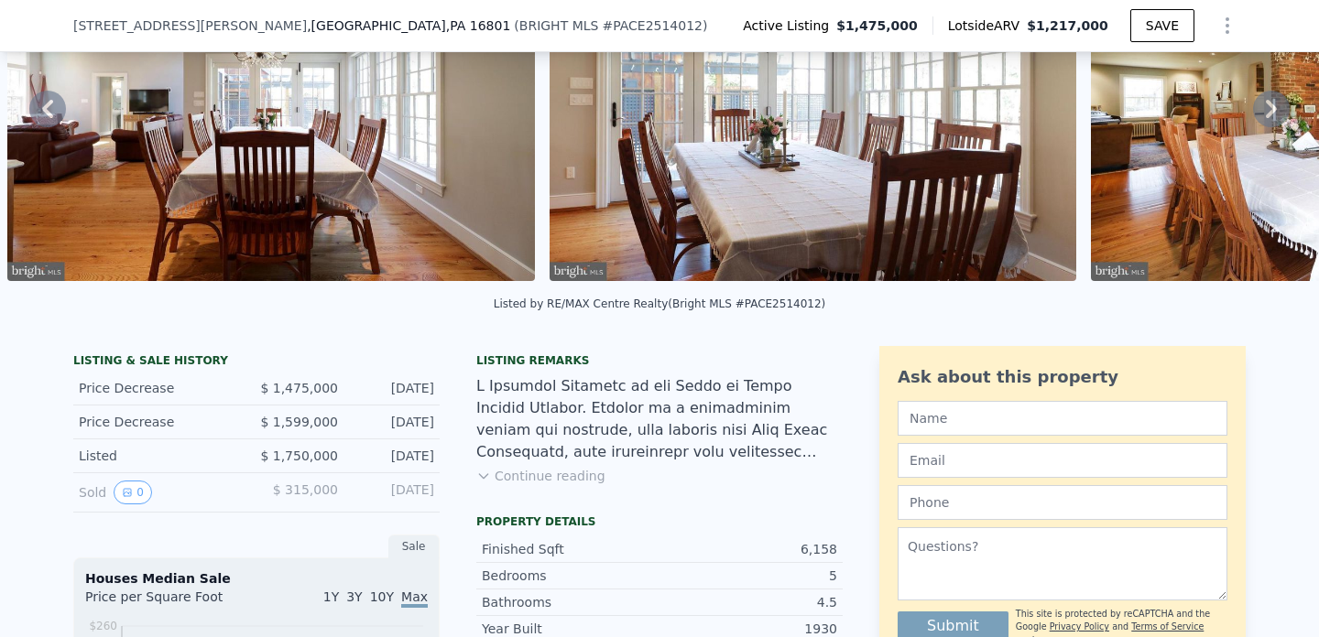
click at [563, 473] on button "Continue reading" at bounding box center [540, 476] width 129 height 18
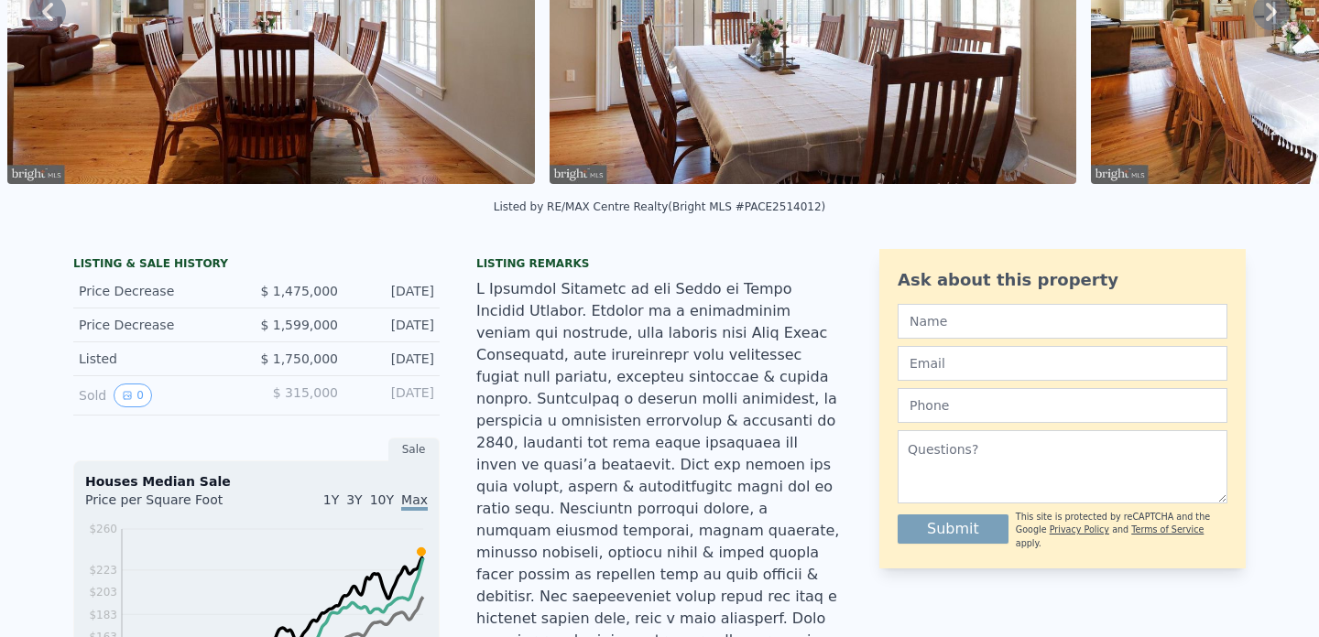
scroll to position [0, 0]
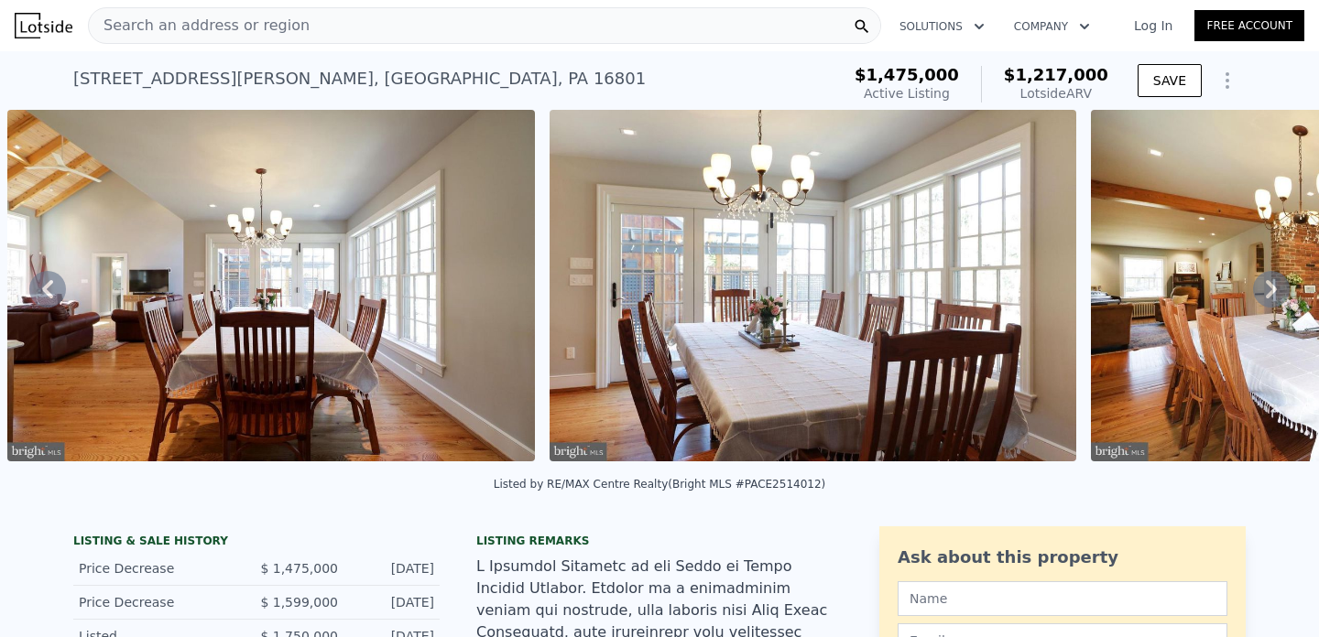
click at [1274, 281] on icon at bounding box center [1271, 289] width 37 height 37
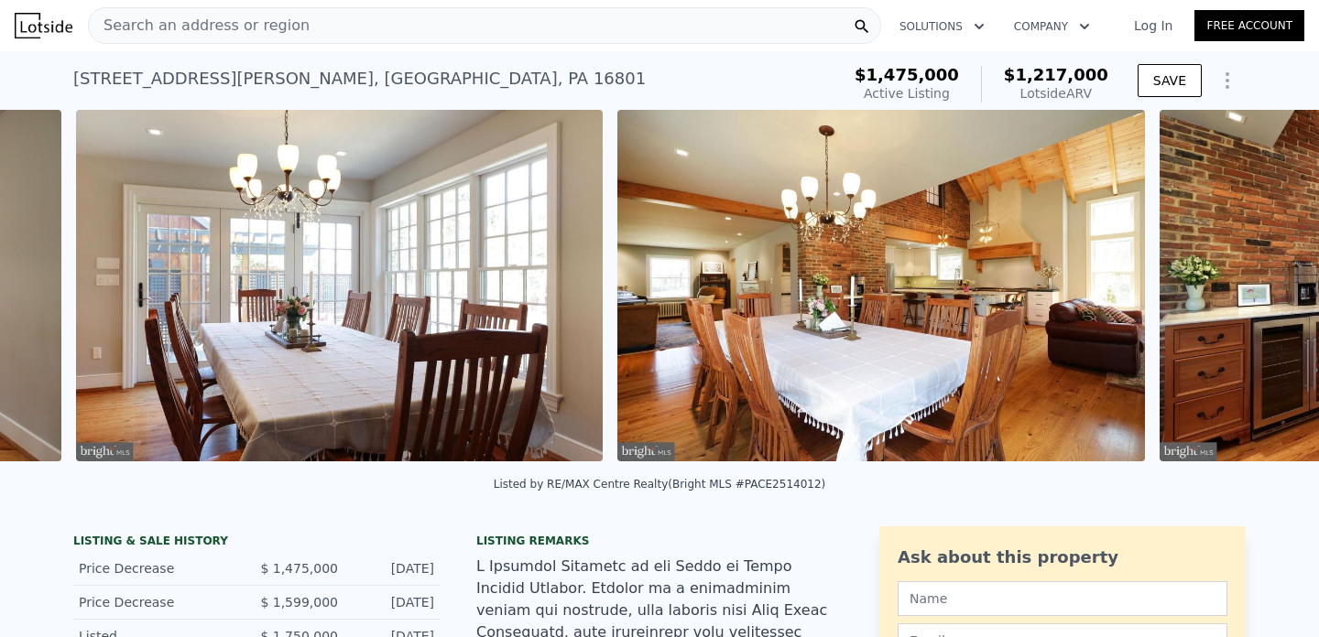
scroll to position [0, 7878]
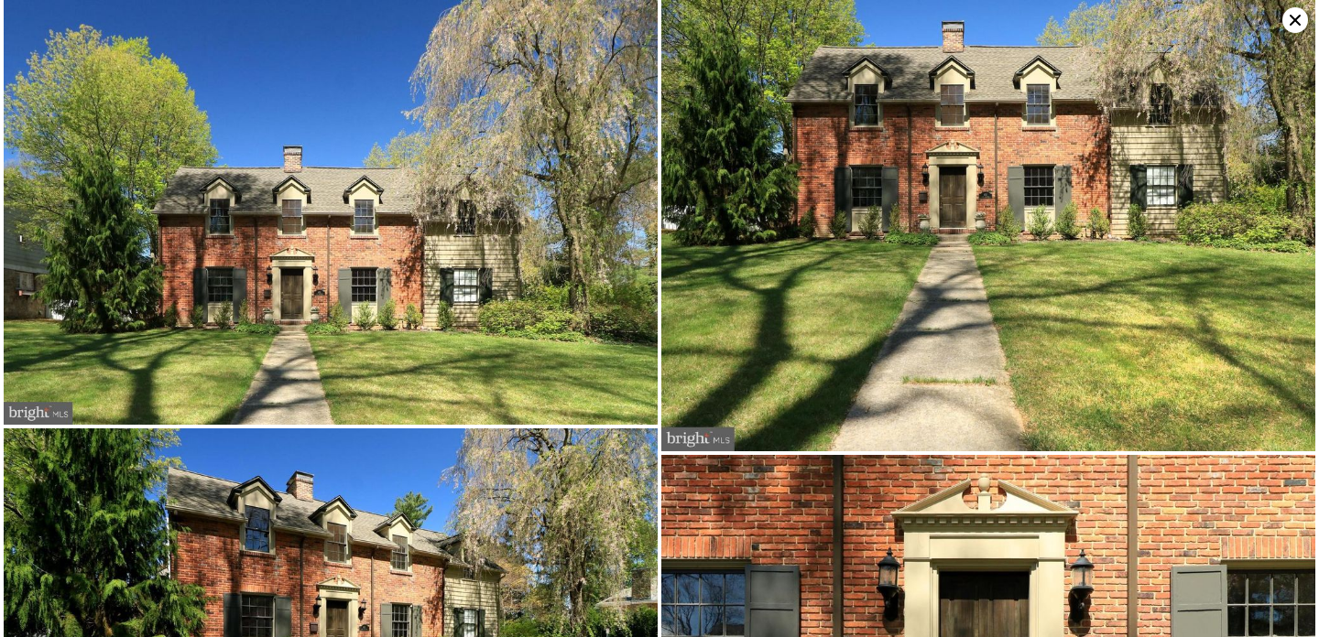
click at [1288, 23] on icon at bounding box center [1295, 20] width 26 height 26
